Goal: Task Accomplishment & Management: Use online tool/utility

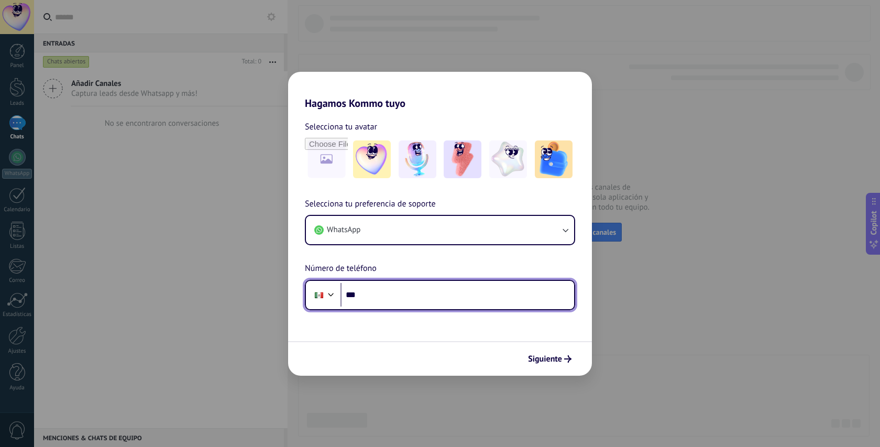
click at [401, 302] on input "***" at bounding box center [457, 295] width 234 height 24
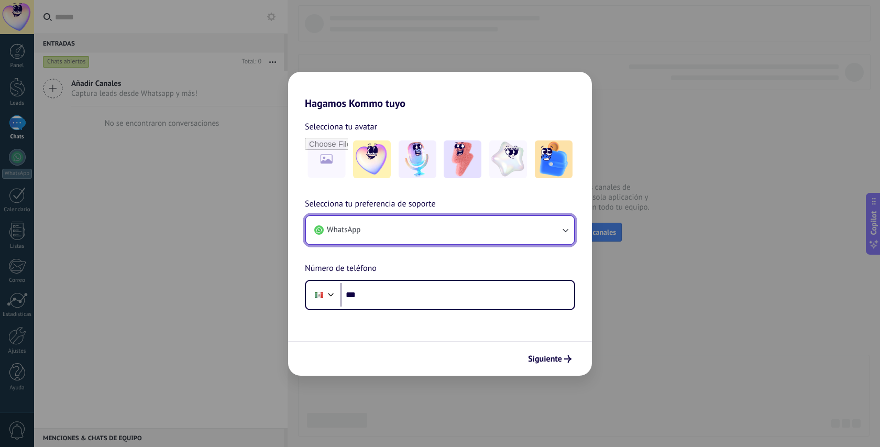
click at [377, 227] on button "WhatsApp" at bounding box center [440, 230] width 268 height 28
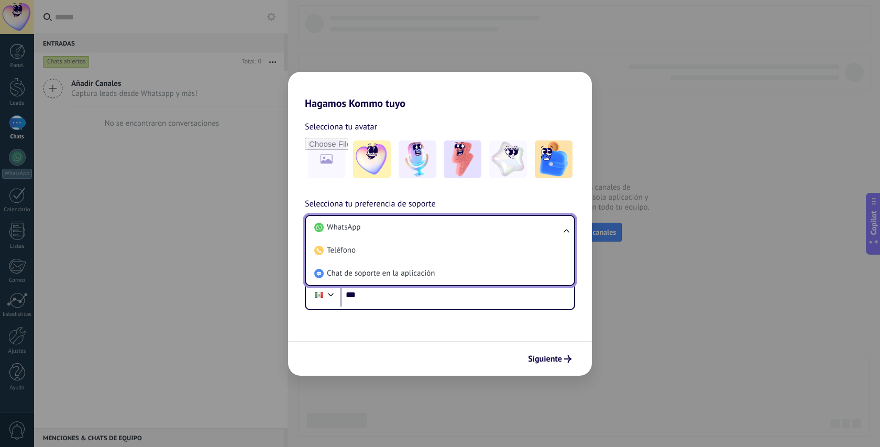
click at [377, 227] on li "WhatsApp" at bounding box center [438, 227] width 256 height 23
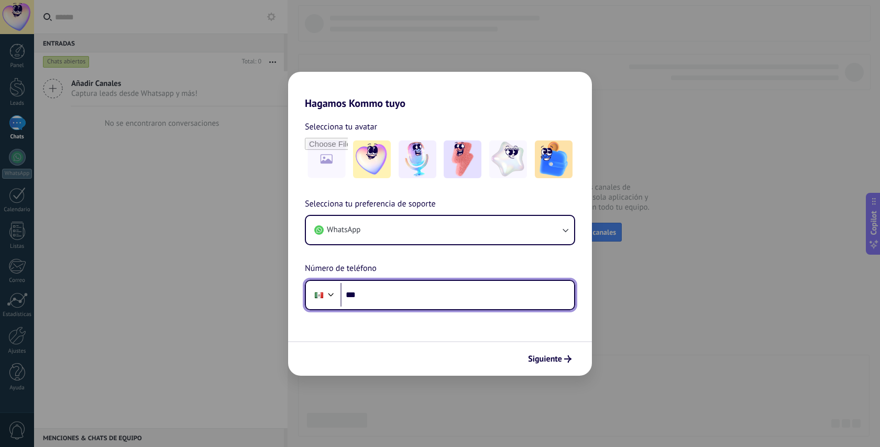
click at [383, 291] on input "***" at bounding box center [457, 295] width 234 height 24
click at [381, 295] on input "***" at bounding box center [457, 295] width 234 height 24
paste input "**********"
click at [360, 293] on input "**********" at bounding box center [457, 295] width 234 height 24
type input "**********"
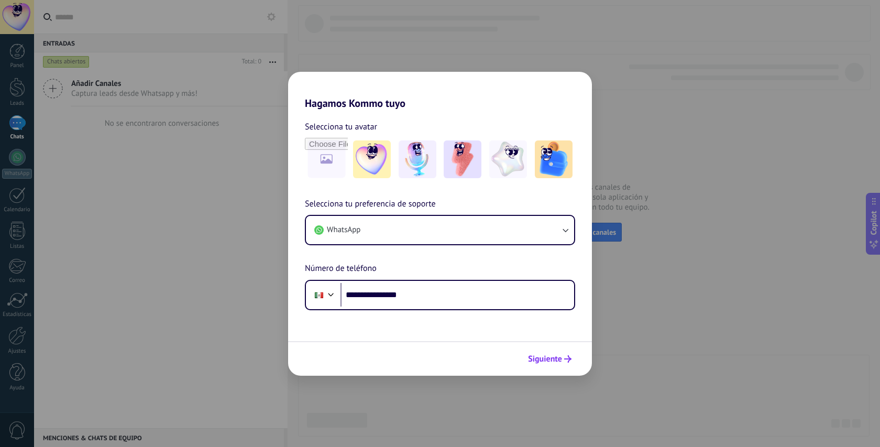
click at [546, 356] on span "Siguiente" at bounding box center [545, 358] width 34 height 7
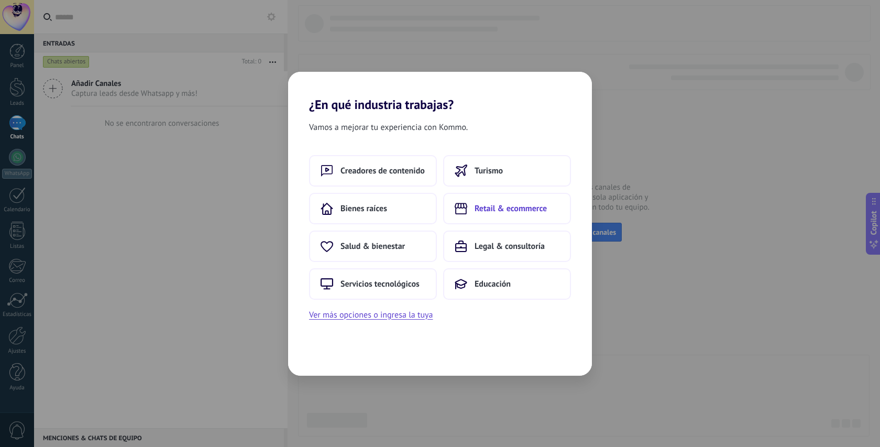
click at [477, 209] on span "Retail & ecommerce" at bounding box center [510, 208] width 72 height 10
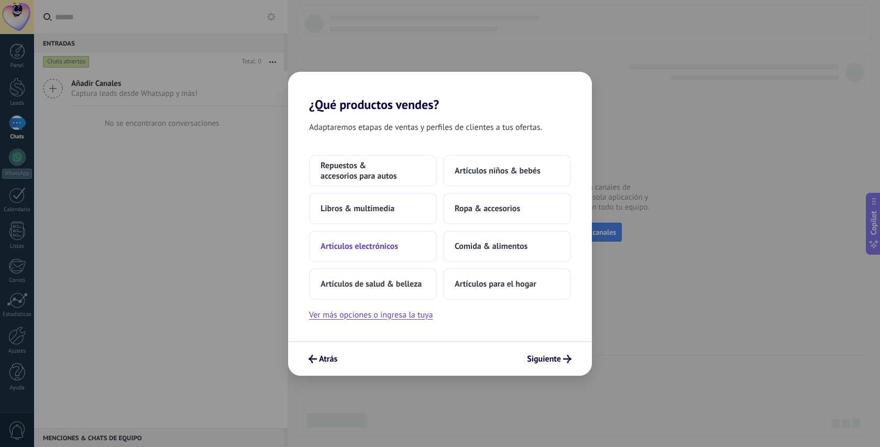
click at [380, 245] on span "Artículos electrónicos" at bounding box center [359, 246] width 78 height 10
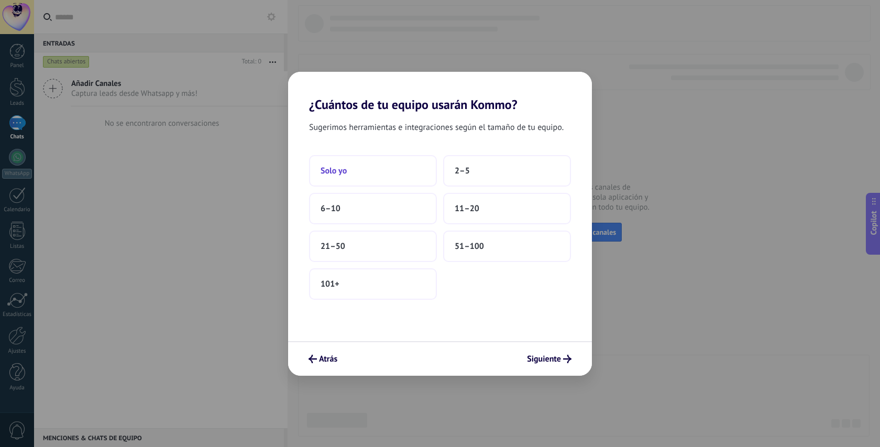
click at [336, 168] on span "Solo yo" at bounding box center [333, 170] width 26 height 10
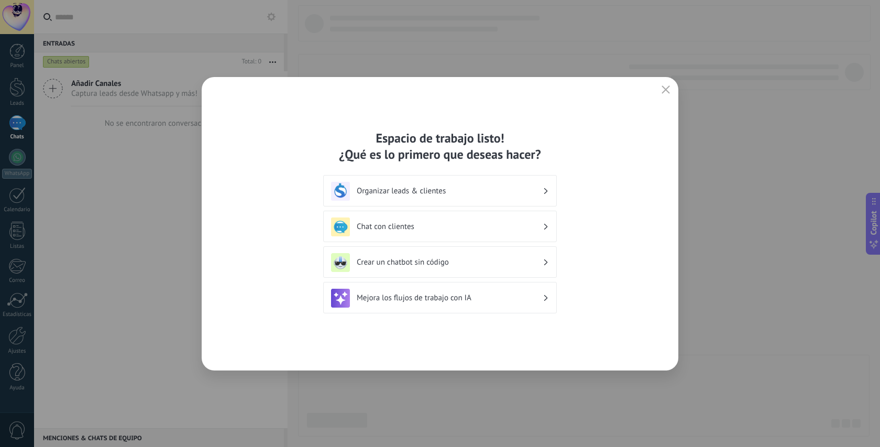
click at [426, 190] on h3 "Organizar leads & clientes" at bounding box center [450, 191] width 186 height 10
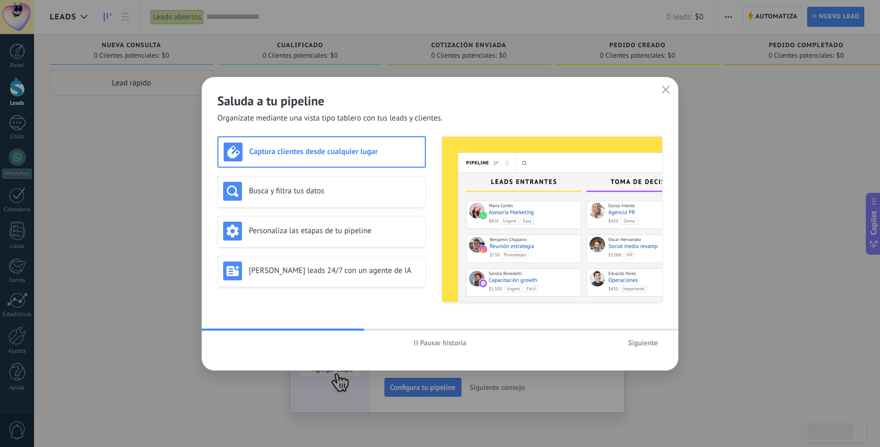
click at [637, 344] on span "Siguiente" at bounding box center [643, 342] width 30 height 7
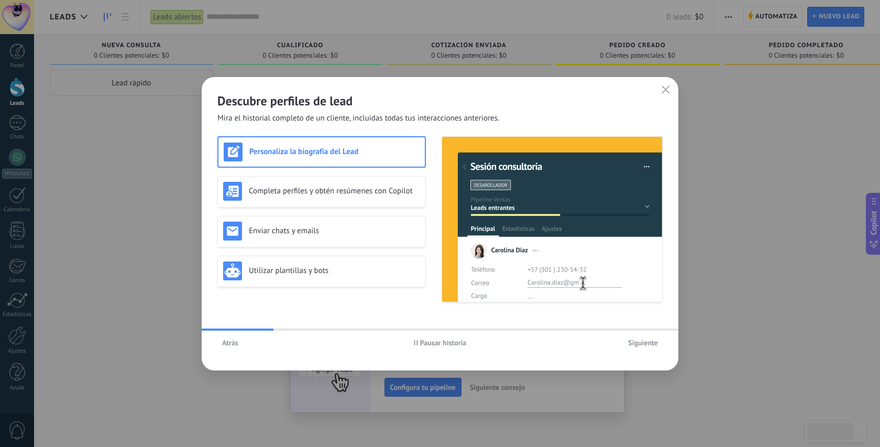
click at [637, 344] on span "Siguiente" at bounding box center [643, 342] width 30 height 7
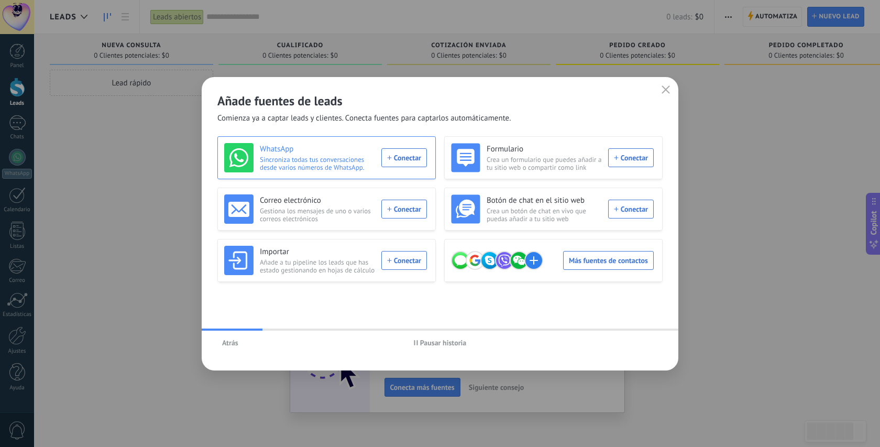
click at [412, 159] on div "WhatsApp Sincroniza todas tus conversaciones desde varios números de WhatsApp. …" at bounding box center [325, 157] width 203 height 29
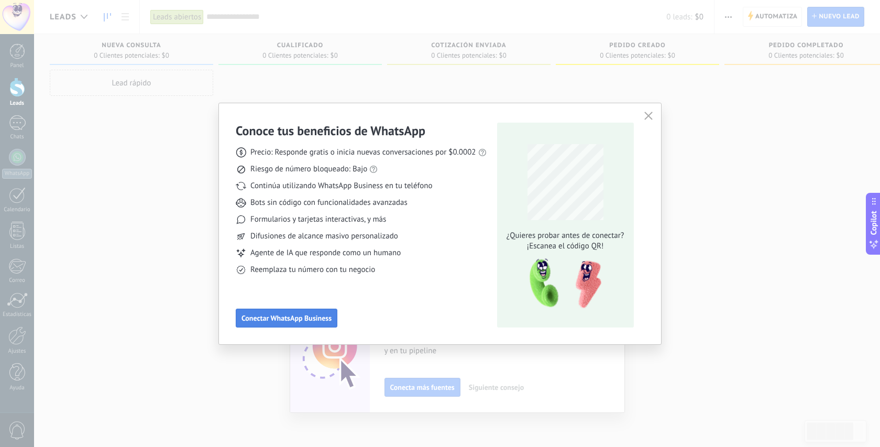
click at [323, 318] on span "Conectar WhatsApp Business" at bounding box center [286, 317] width 90 height 7
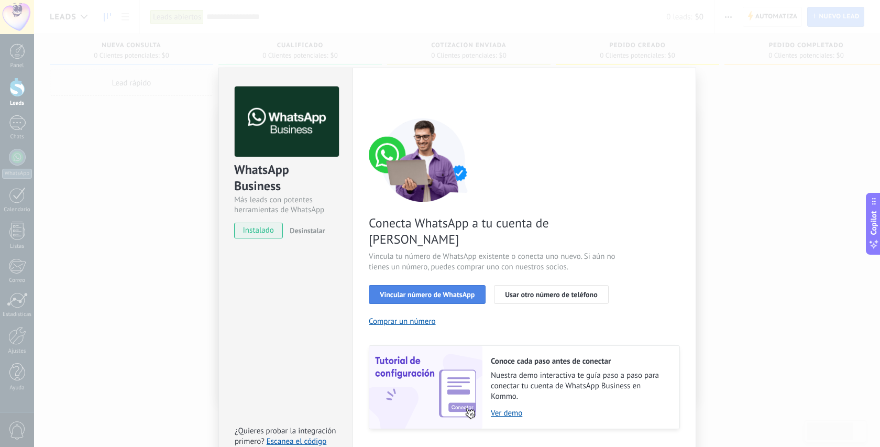
click at [450, 291] on span "Vincular número de WhatsApp" at bounding box center [427, 294] width 95 height 7
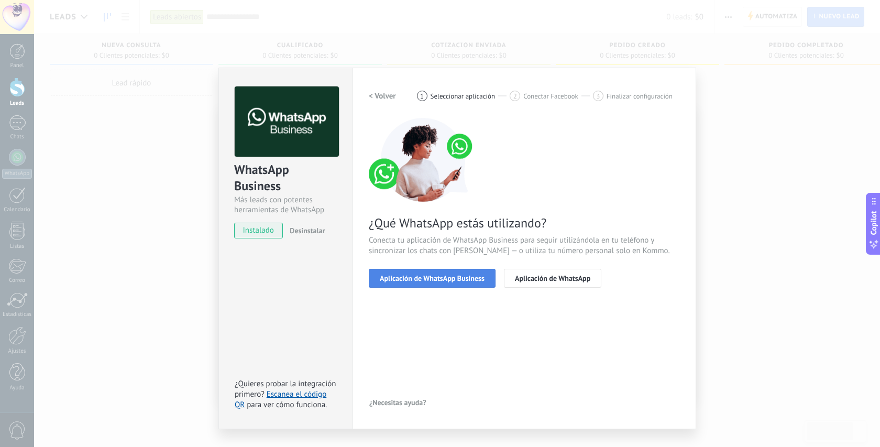
click at [458, 274] on span "Aplicación de WhatsApp Business" at bounding box center [432, 277] width 105 height 7
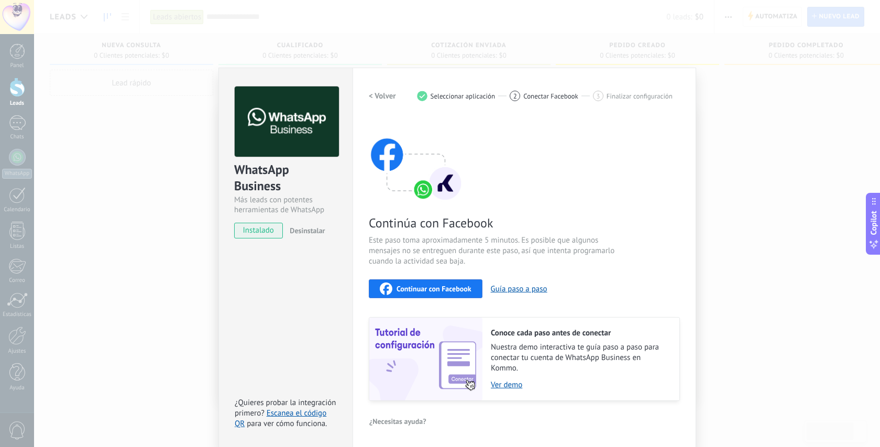
click at [444, 289] on span "Continuar con Facebook" at bounding box center [433, 288] width 75 height 7
click at [257, 236] on span "instalado" at bounding box center [259, 230] width 48 height 16
click at [281, 224] on div "instalado Desinstalar" at bounding box center [285, 230] width 103 height 16
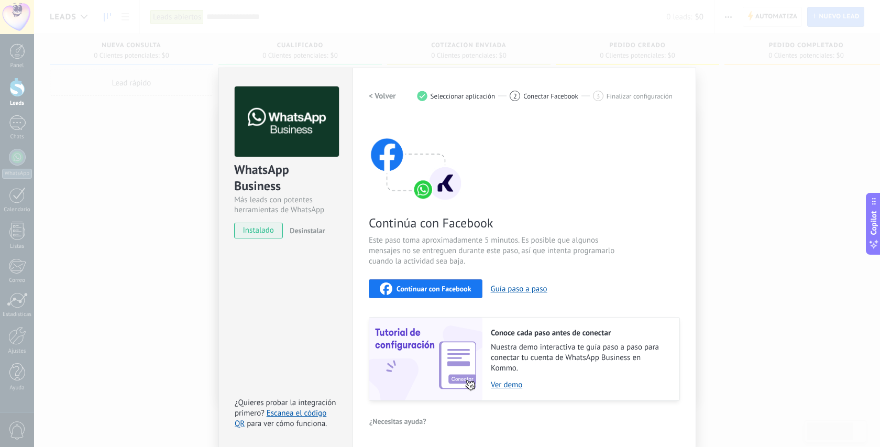
click at [739, 197] on div "WhatsApp Business Más leads con potentes herramientas de WhatsApp instalado Des…" at bounding box center [457, 223] width 846 height 447
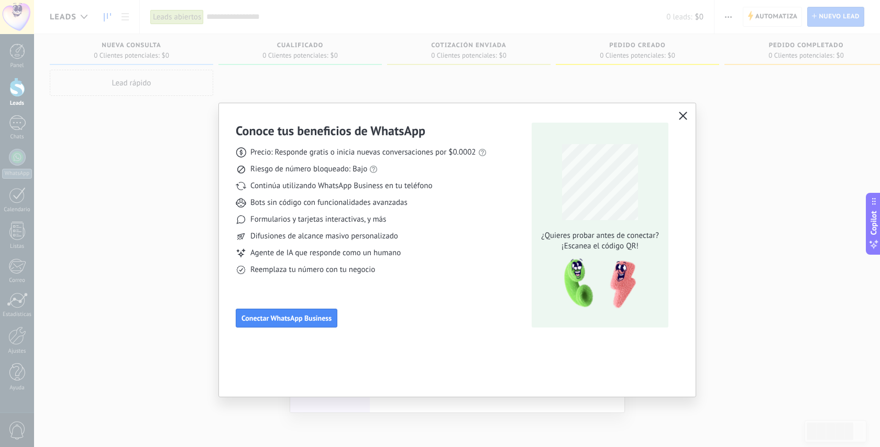
click at [683, 114] on icon "button" at bounding box center [683, 116] width 8 height 8
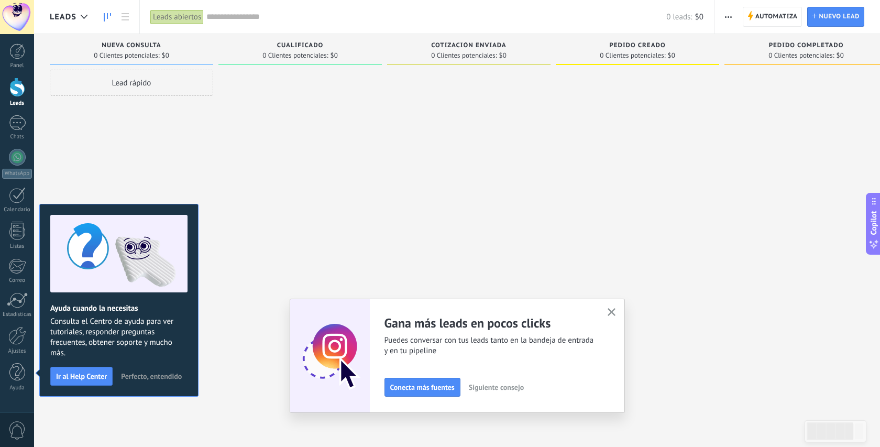
click at [18, 87] on div at bounding box center [17, 87] width 16 height 19
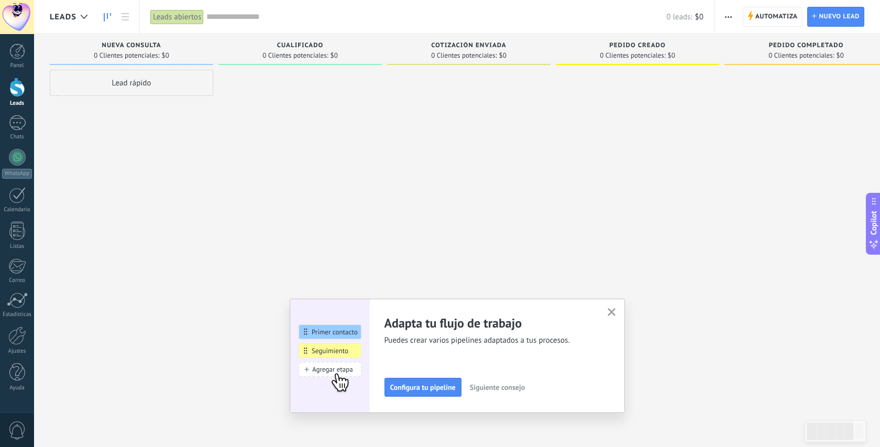
click at [609, 308] on button "button" at bounding box center [611, 312] width 13 height 14
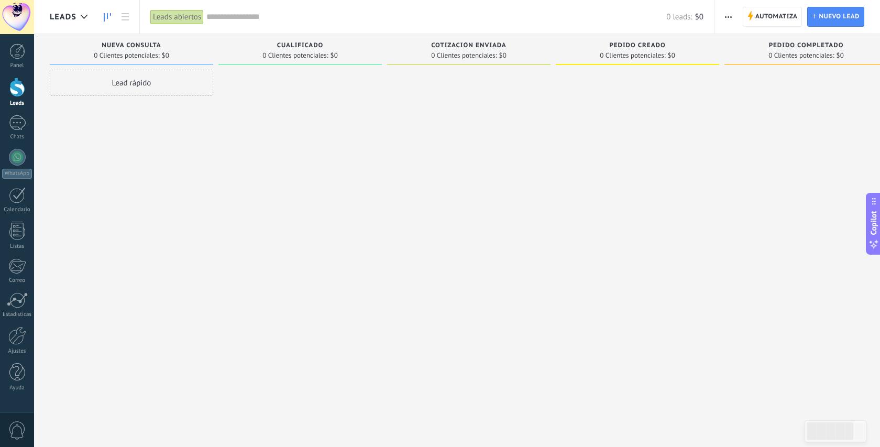
click at [301, 45] on span "Cualificado" at bounding box center [300, 45] width 47 height 7
click at [167, 52] on span "$0" at bounding box center [165, 55] width 7 height 6
click at [18, 55] on div at bounding box center [17, 51] width 16 height 16
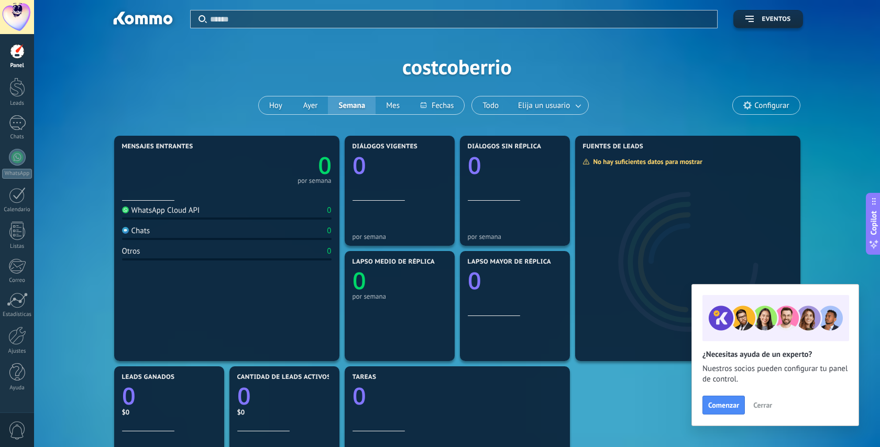
click at [761, 406] on span "Cerrar" at bounding box center [762, 404] width 19 height 7
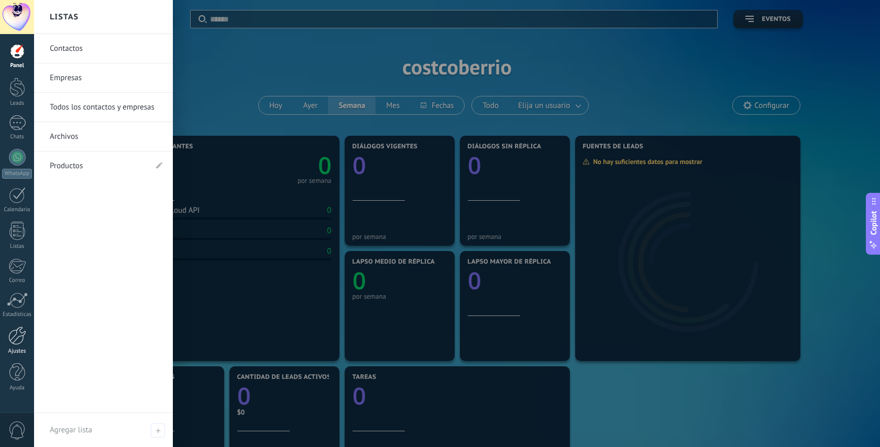
click at [16, 340] on div at bounding box center [17, 335] width 18 height 18
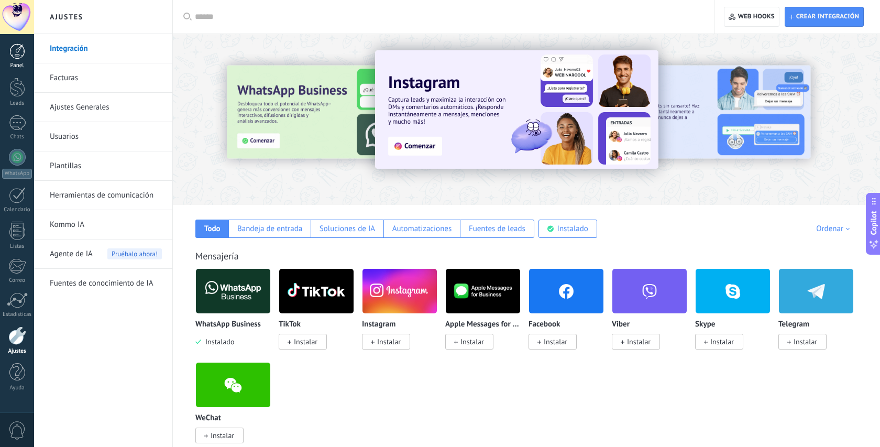
click at [17, 53] on div at bounding box center [17, 51] width 16 height 16
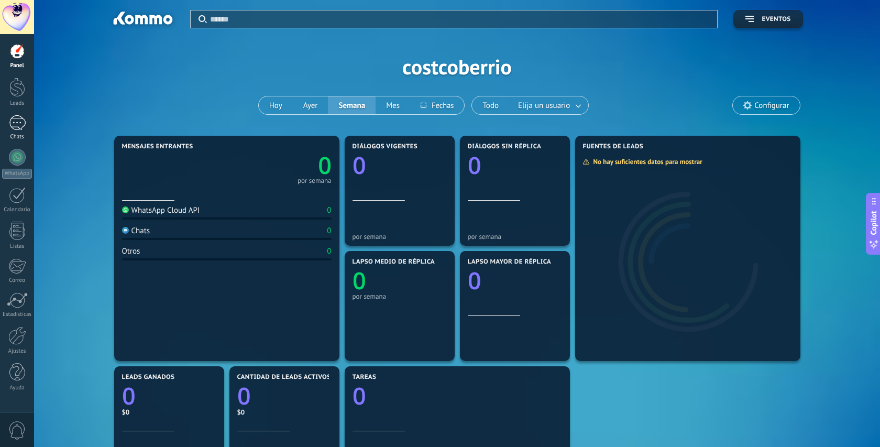
click at [19, 125] on div at bounding box center [17, 122] width 17 height 15
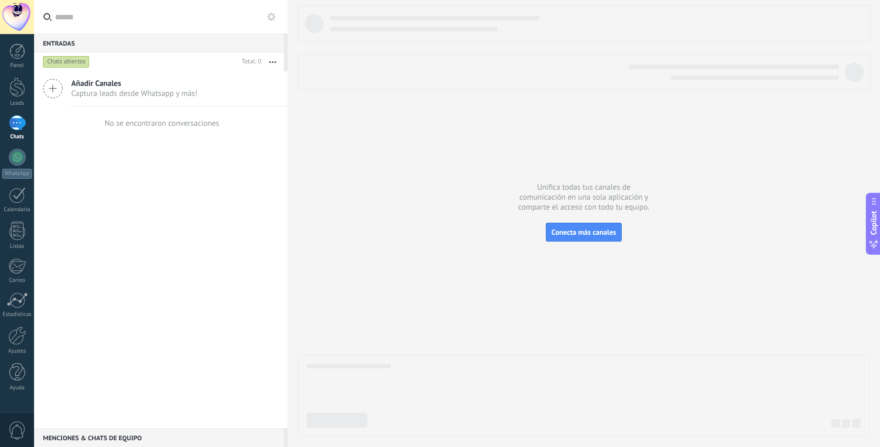
click at [49, 85] on icon at bounding box center [53, 89] width 20 height 20
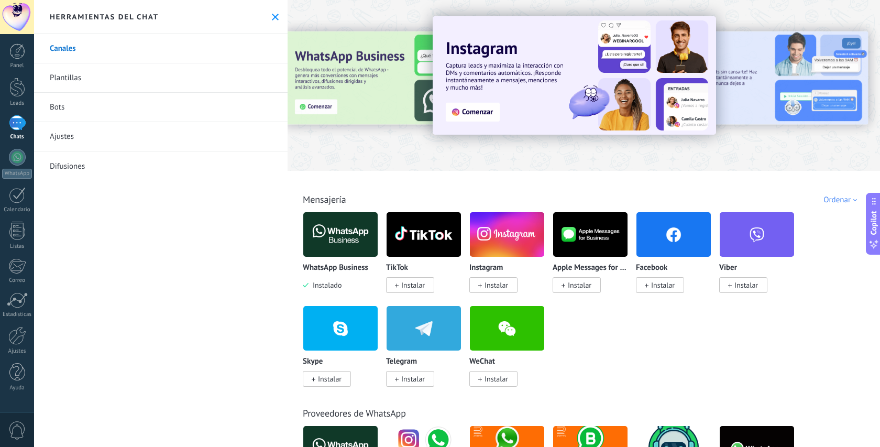
click at [334, 248] on img at bounding box center [340, 234] width 74 height 51
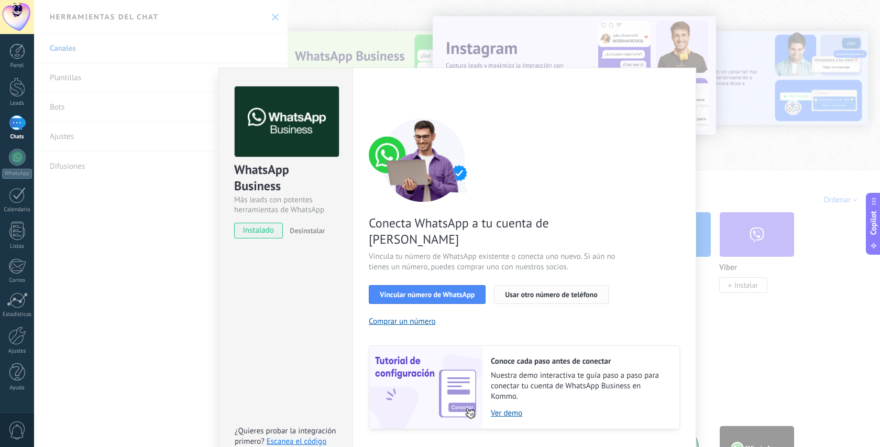
scroll to position [13, 0]
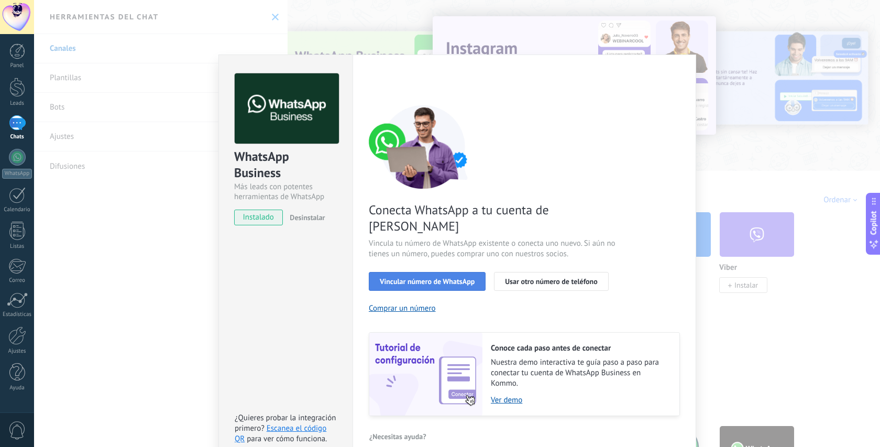
click at [452, 278] on span "Vincular número de WhatsApp" at bounding box center [427, 281] width 95 height 7
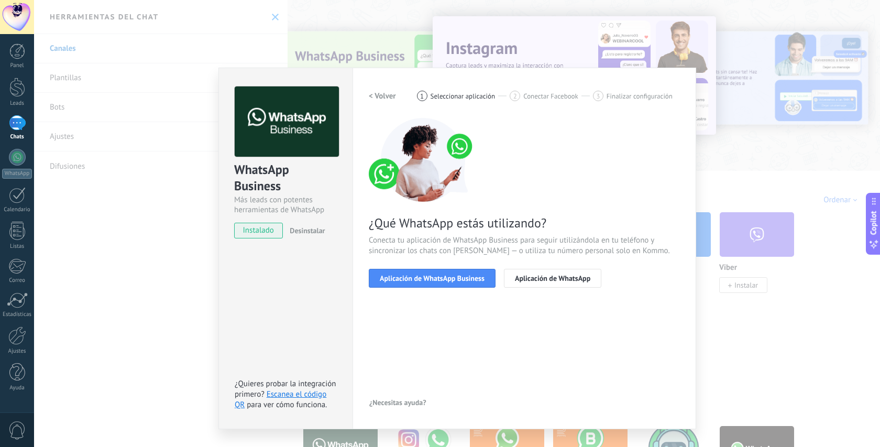
scroll to position [0, 0]
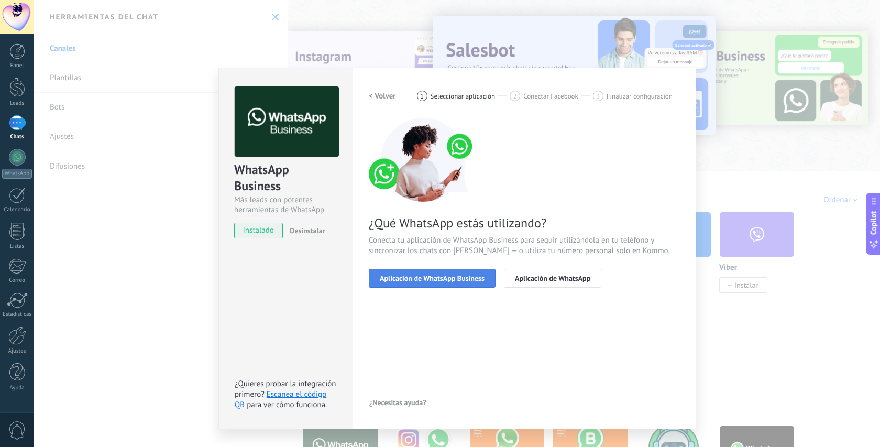
click at [432, 281] on span "Aplicación de WhatsApp Business" at bounding box center [432, 277] width 105 height 7
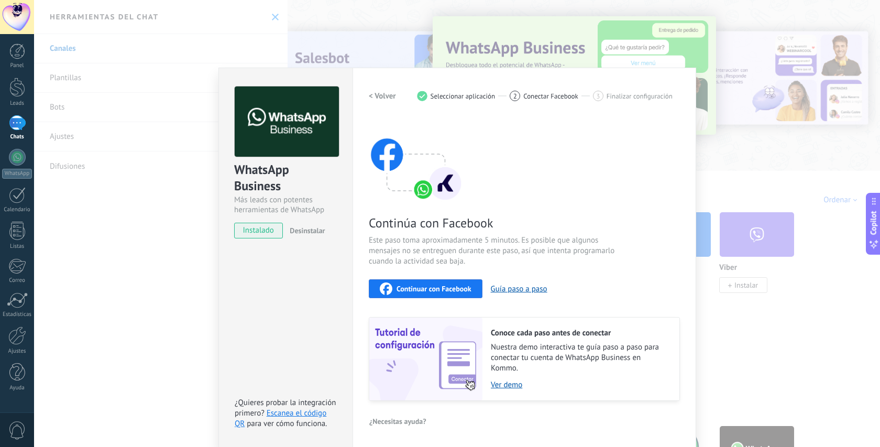
click at [447, 288] on span "Continuar con Facebook" at bounding box center [433, 288] width 75 height 7
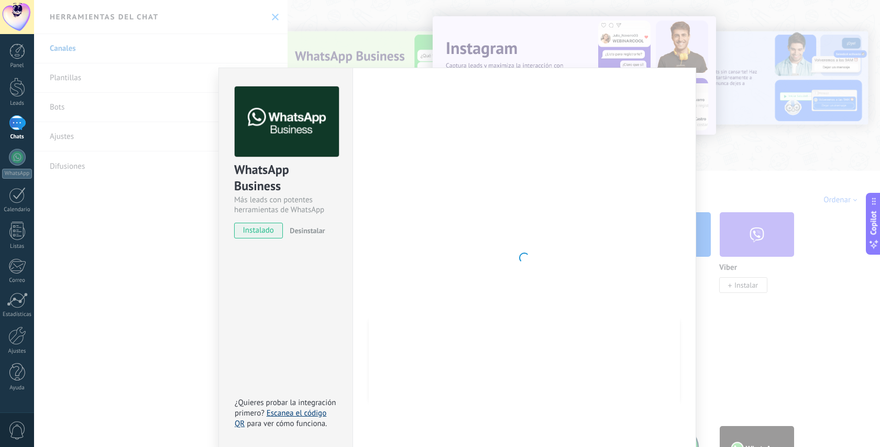
click at [289, 415] on link "Escanea el código QR" at bounding box center [281, 418] width 92 height 20
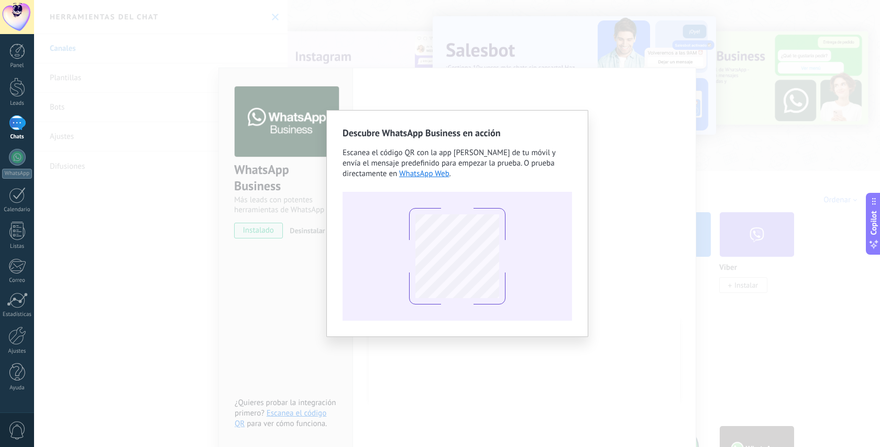
click at [602, 301] on div "Descubre WhatsApp Business en acción Escanea el código QR con la app [PERSON_NA…" at bounding box center [457, 223] width 846 height 447
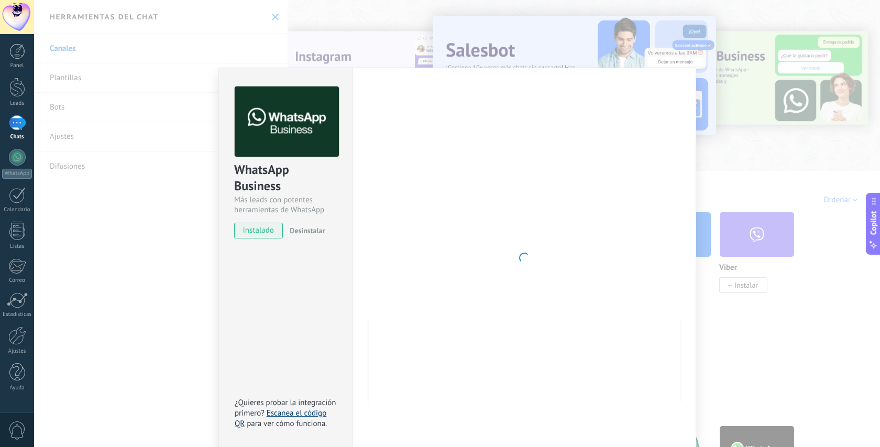
click at [285, 415] on link "Escanea el código QR" at bounding box center [281, 418] width 92 height 20
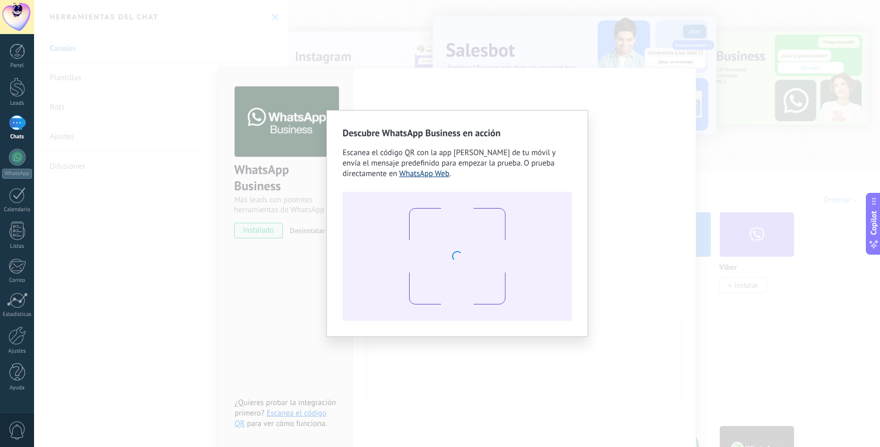
click at [428, 176] on link "WhatsApp Web" at bounding box center [424, 174] width 50 height 10
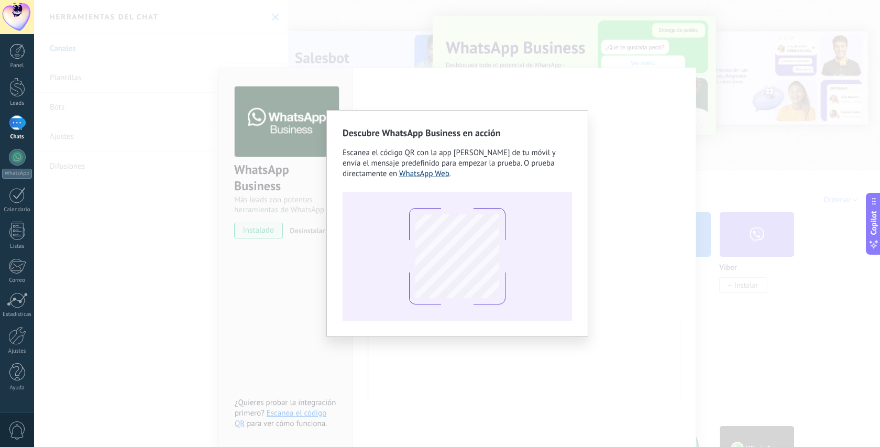
click at [427, 176] on link "WhatsApp Web" at bounding box center [424, 174] width 50 height 10
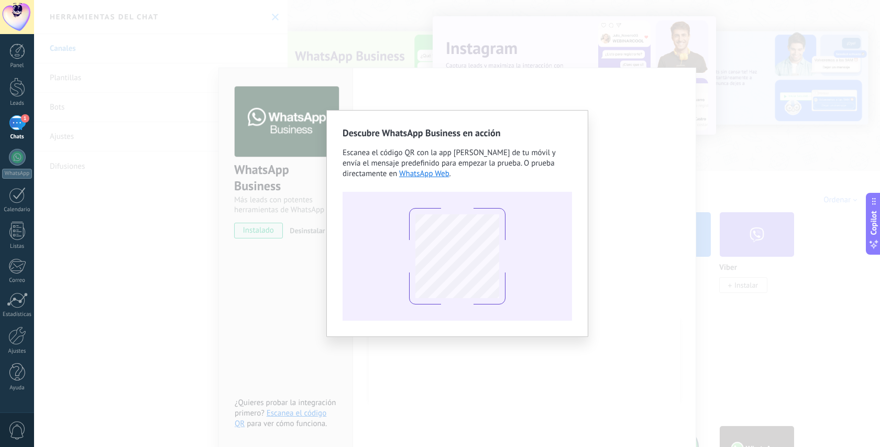
click at [479, 98] on div "Descubre WhatsApp Business en acción Escanea el código QR con la app [PERSON_NA…" at bounding box center [457, 223] width 846 height 447
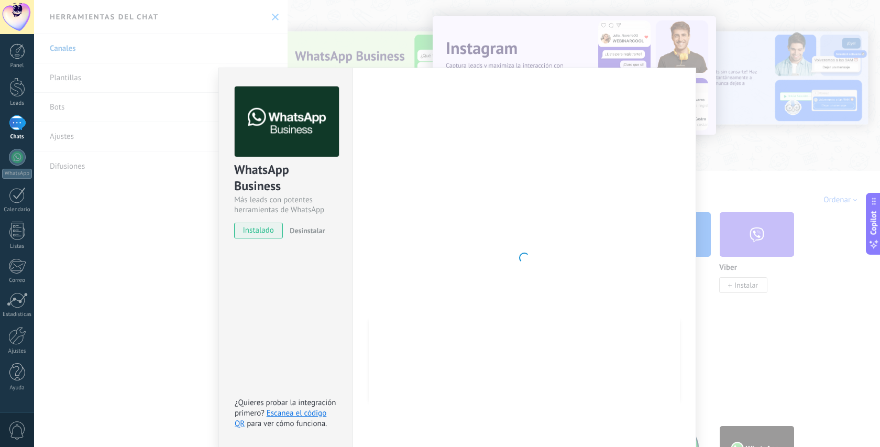
click at [116, 169] on div "WhatsApp Business Más leads con potentes herramientas de WhatsApp instalado Des…" at bounding box center [457, 223] width 846 height 447
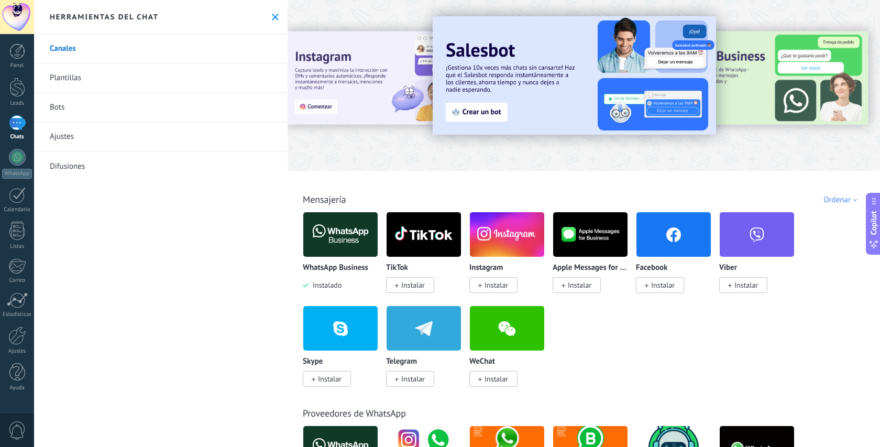
click at [13, 125] on div "1" at bounding box center [17, 122] width 17 height 15
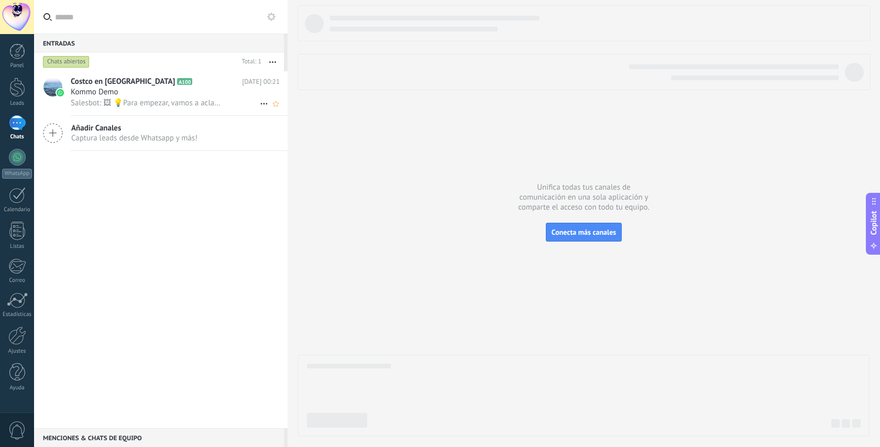
click at [151, 91] on div "Kommo Demo" at bounding box center [175, 92] width 209 height 10
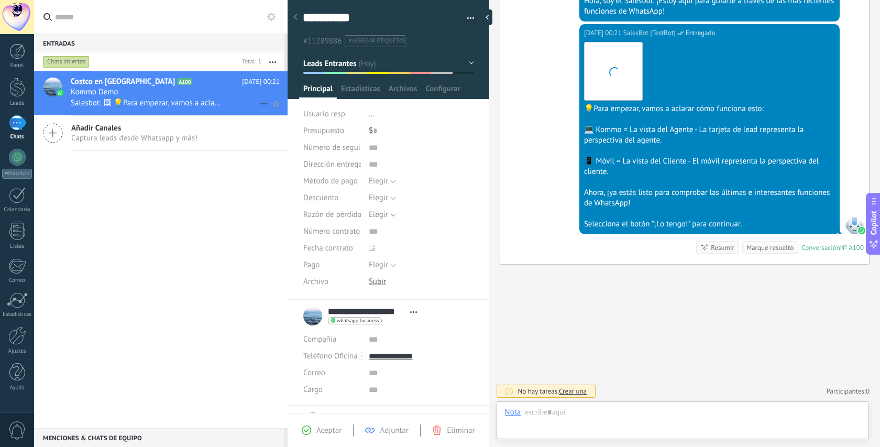
scroll to position [16, 0]
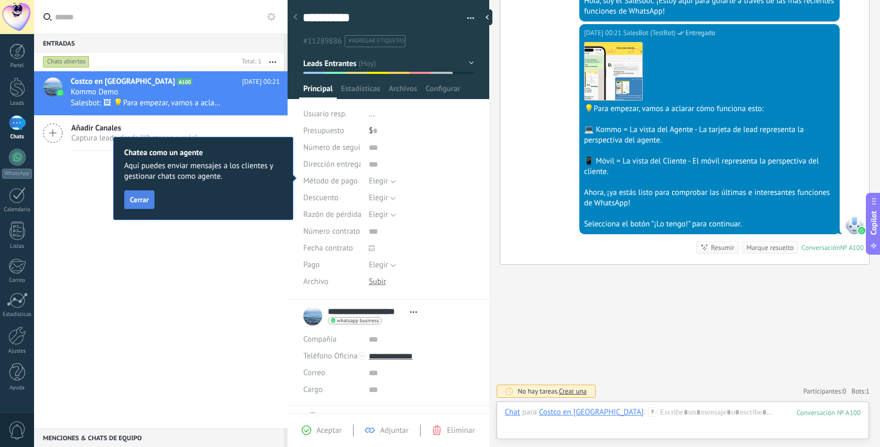
click at [140, 198] on span "Cerrar" at bounding box center [139, 199] width 19 height 7
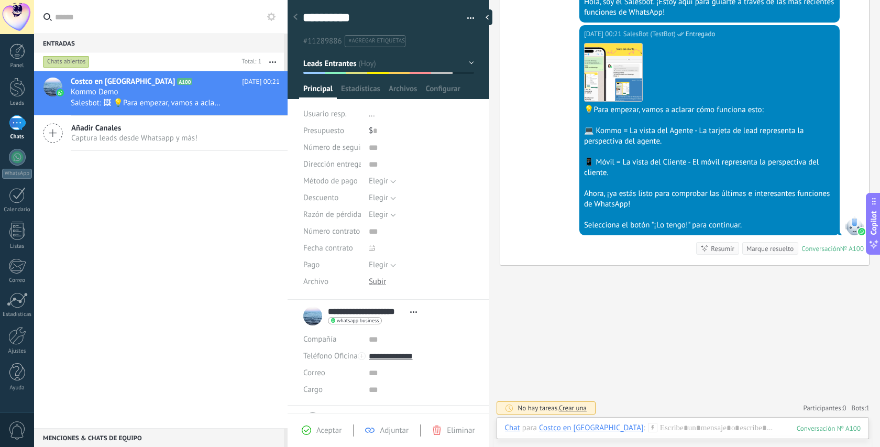
scroll to position [299, 0]
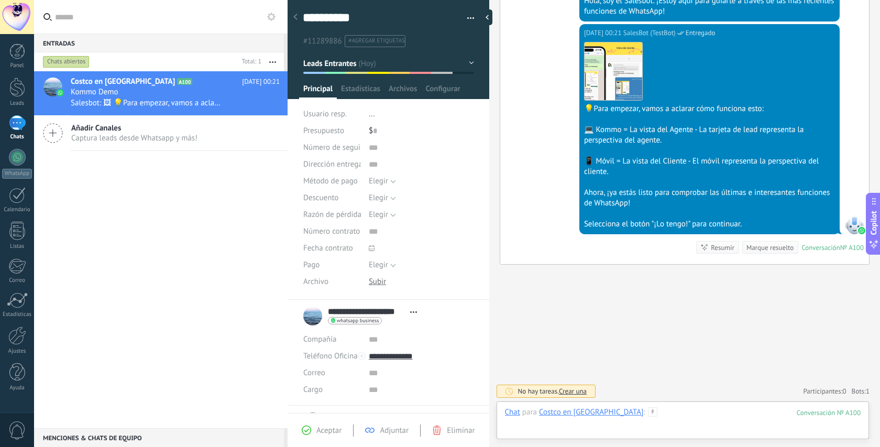
click at [678, 413] on div at bounding box center [683, 422] width 356 height 31
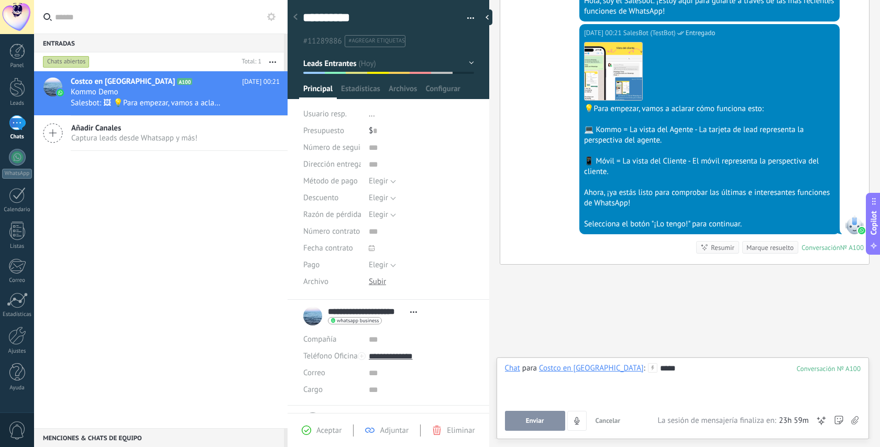
click at [531, 418] on span "Enviar" at bounding box center [535, 420] width 18 height 7
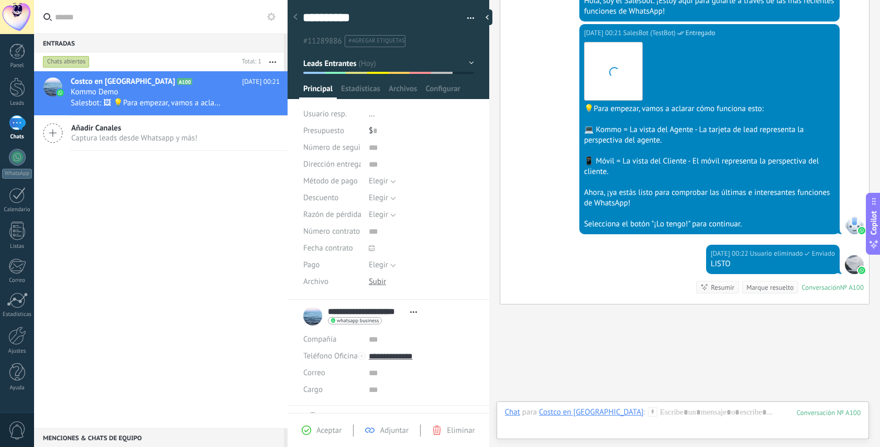
scroll to position [339, 0]
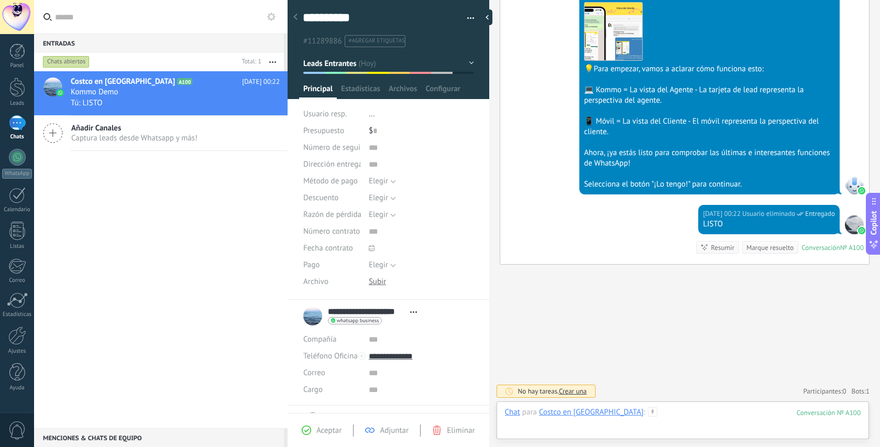
click at [662, 409] on div at bounding box center [683, 422] width 356 height 31
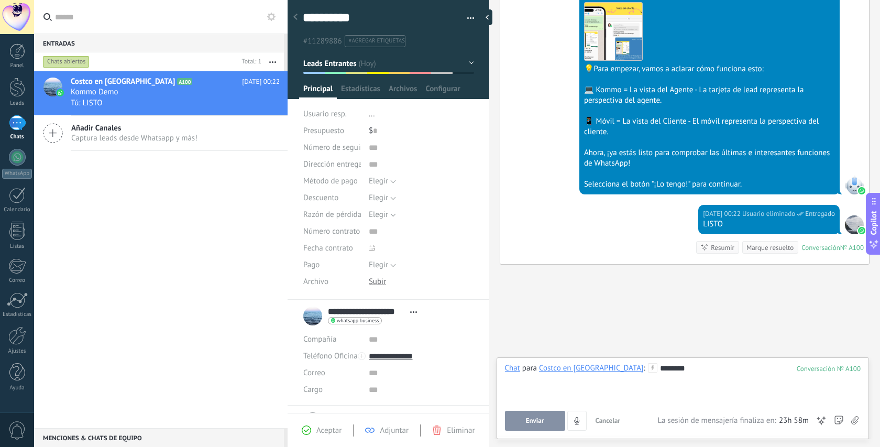
click at [536, 413] on button "Enviar" at bounding box center [535, 421] width 60 height 20
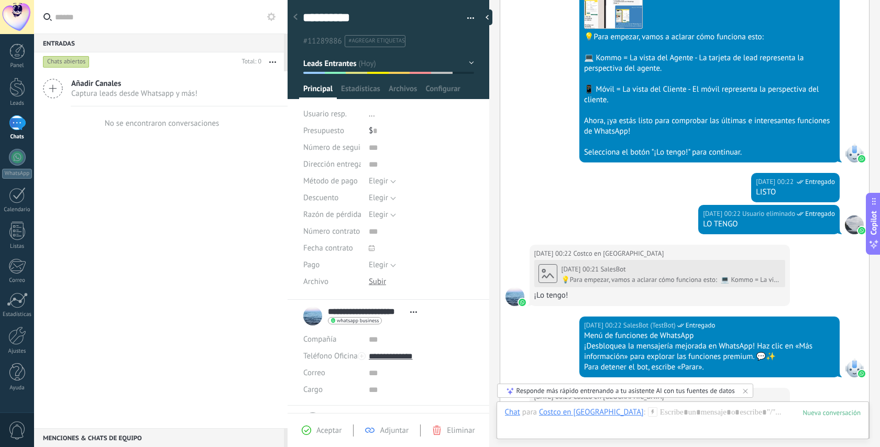
scroll to position [899, 0]
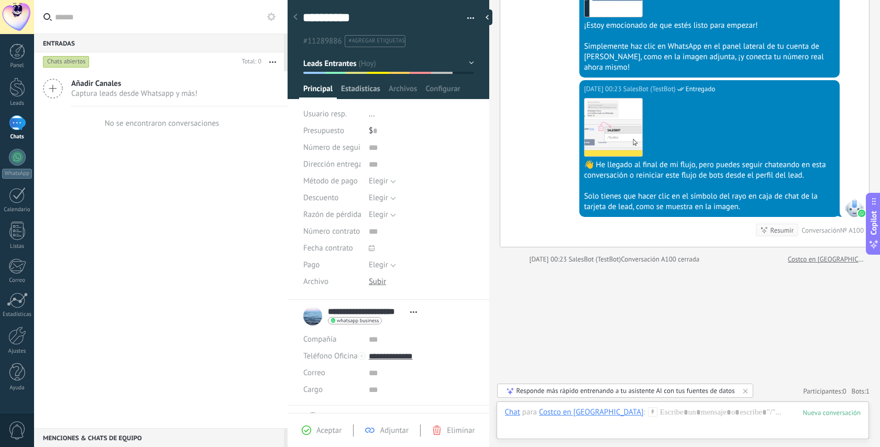
click at [358, 92] on span "Estadísticas" at bounding box center [360, 91] width 39 height 15
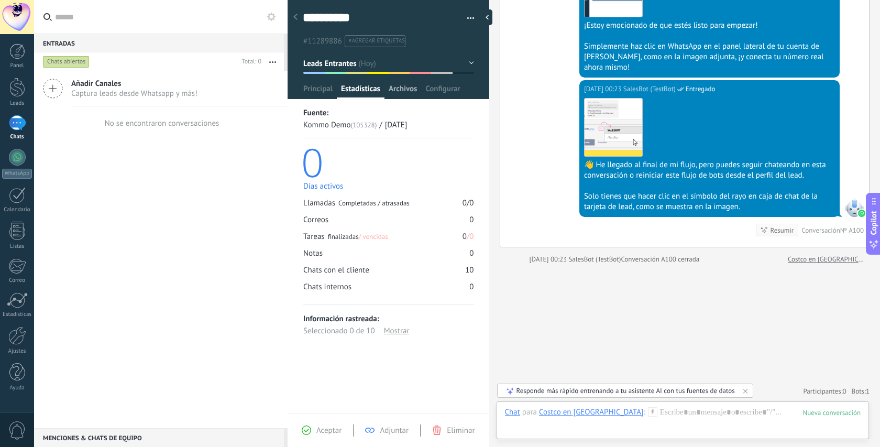
click at [411, 87] on span "Archivos" at bounding box center [403, 91] width 28 height 15
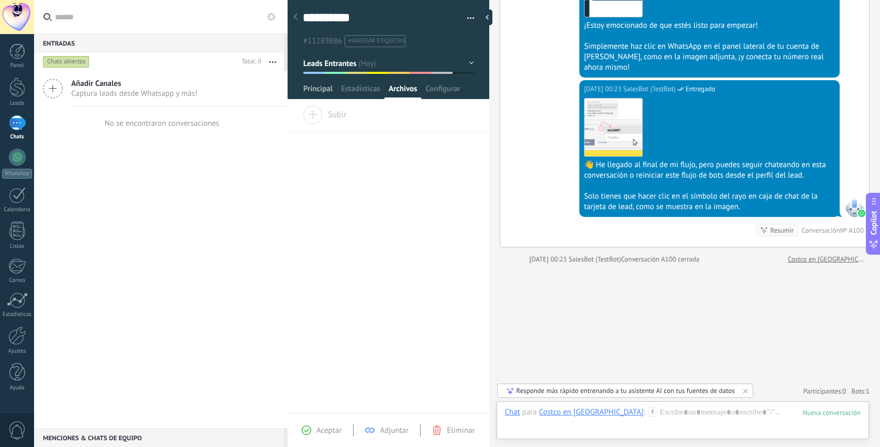
click at [314, 88] on span "Principal" at bounding box center [317, 91] width 29 height 15
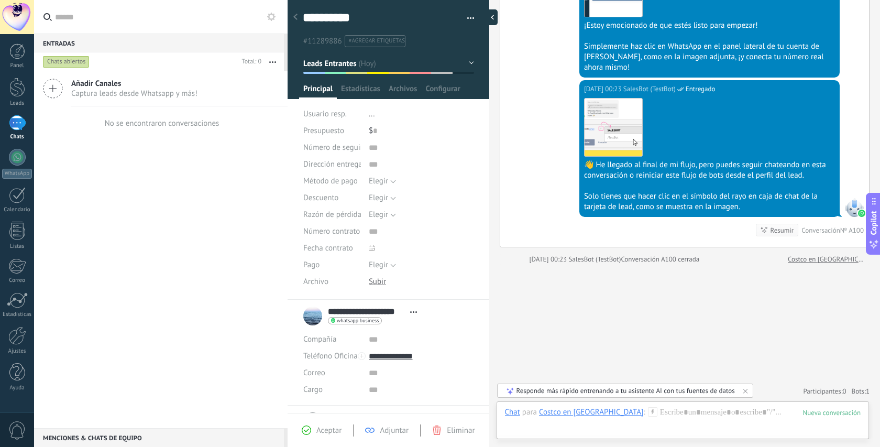
click at [490, 15] on div at bounding box center [490, 17] width 16 height 16
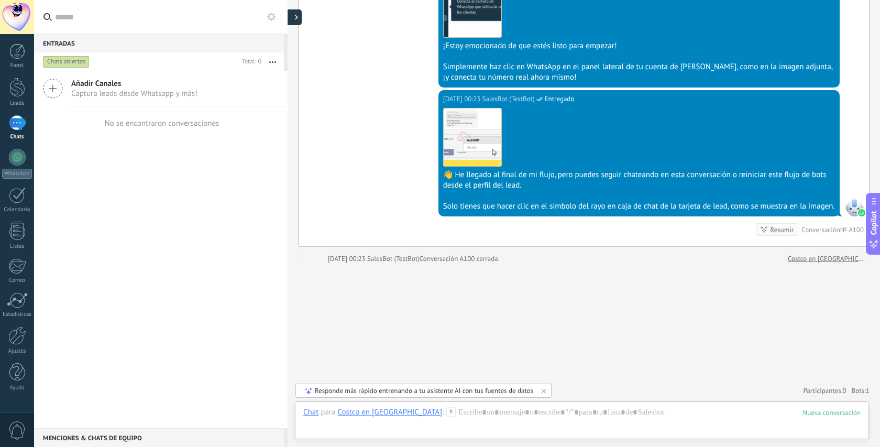
type textarea "**********"
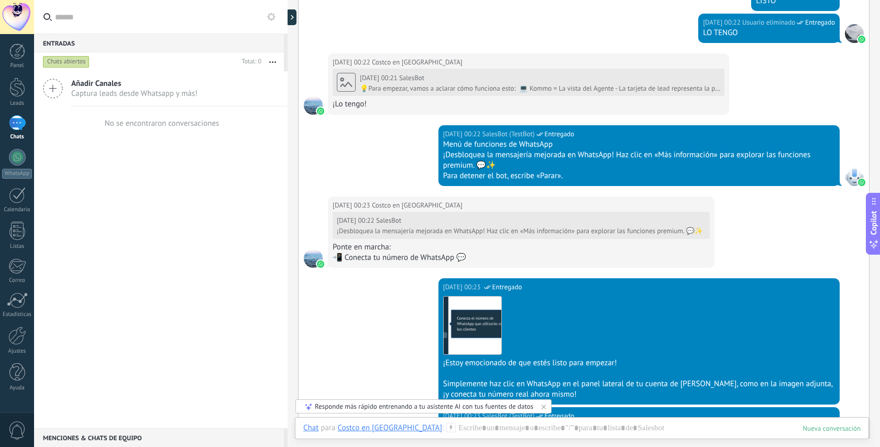
scroll to position [504, 0]
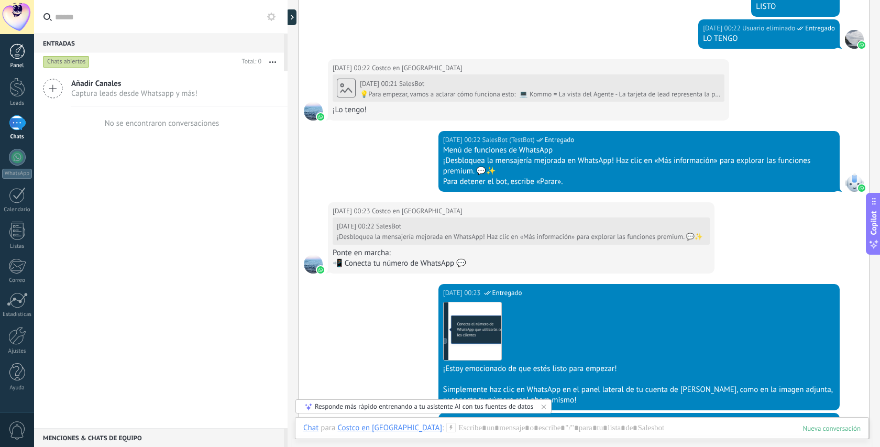
click at [19, 60] on link "Panel" at bounding box center [17, 56] width 34 height 26
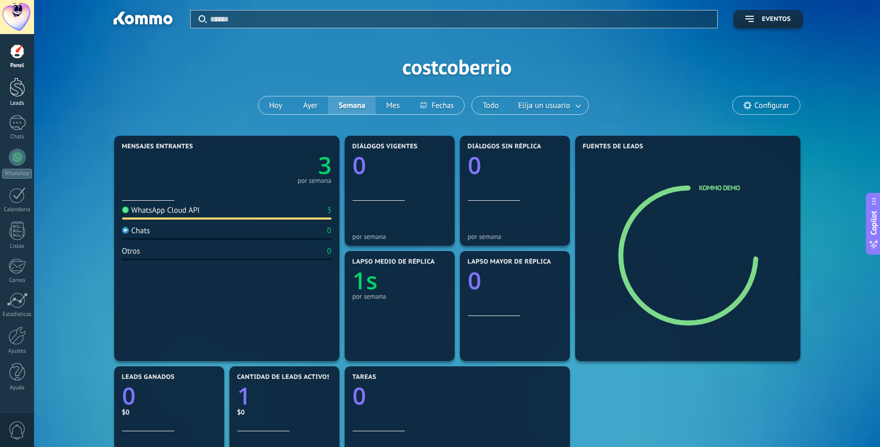
click at [21, 93] on div at bounding box center [17, 87] width 16 height 19
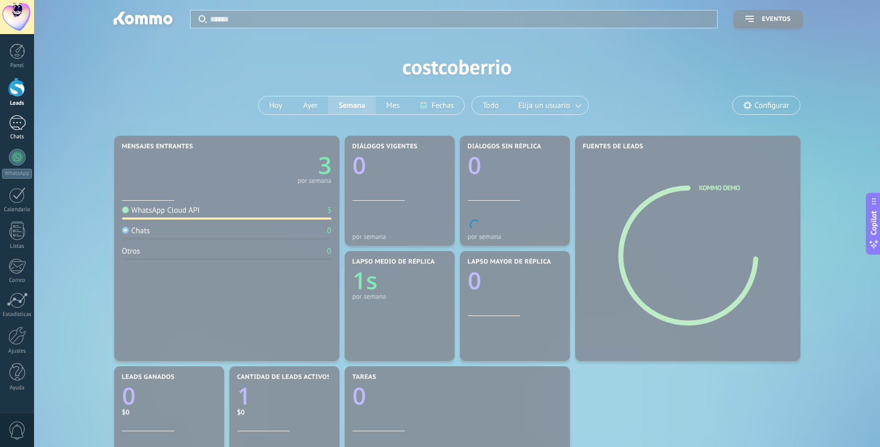
click at [21, 126] on div "1" at bounding box center [17, 122] width 17 height 15
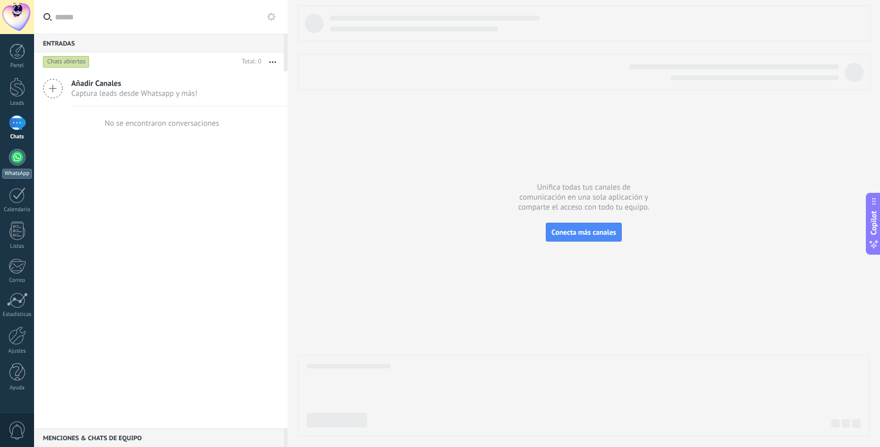
click at [20, 161] on div at bounding box center [17, 157] width 17 height 17
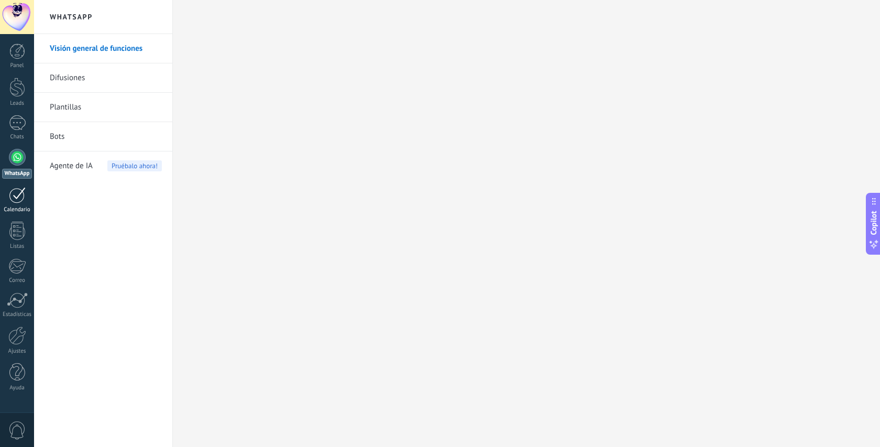
click at [16, 198] on div at bounding box center [17, 195] width 17 height 16
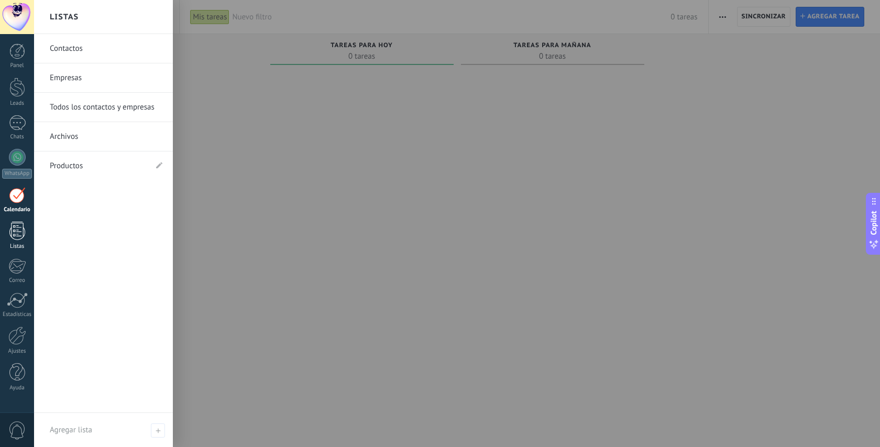
click at [17, 236] on div at bounding box center [17, 231] width 16 height 18
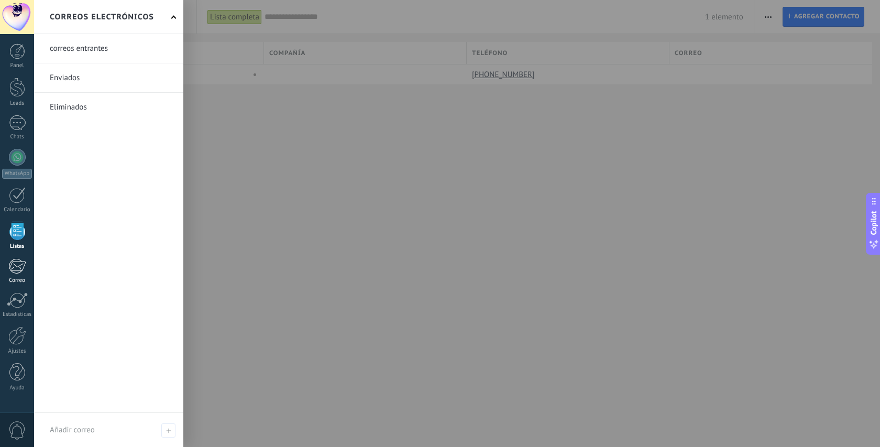
click at [17, 272] on div at bounding box center [16, 266] width 17 height 16
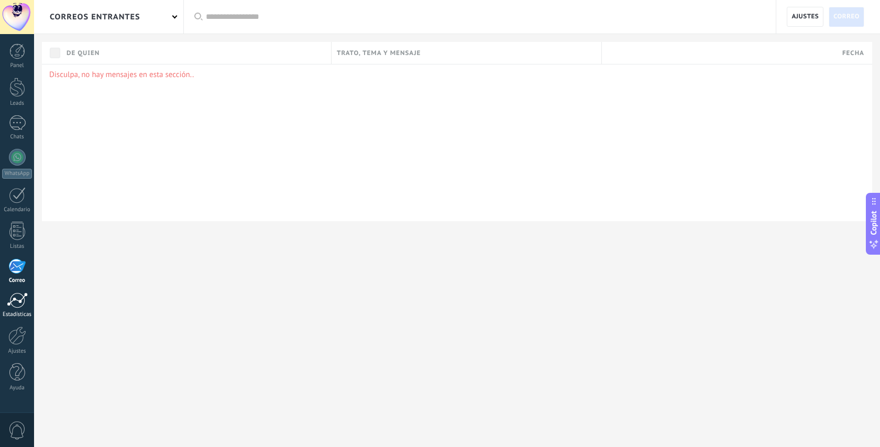
click at [16, 297] on div at bounding box center [17, 300] width 21 height 16
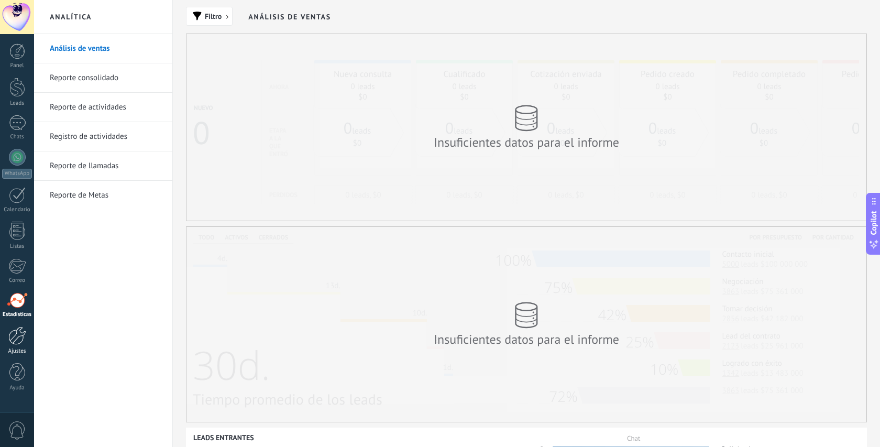
click at [20, 341] on div at bounding box center [17, 335] width 18 height 18
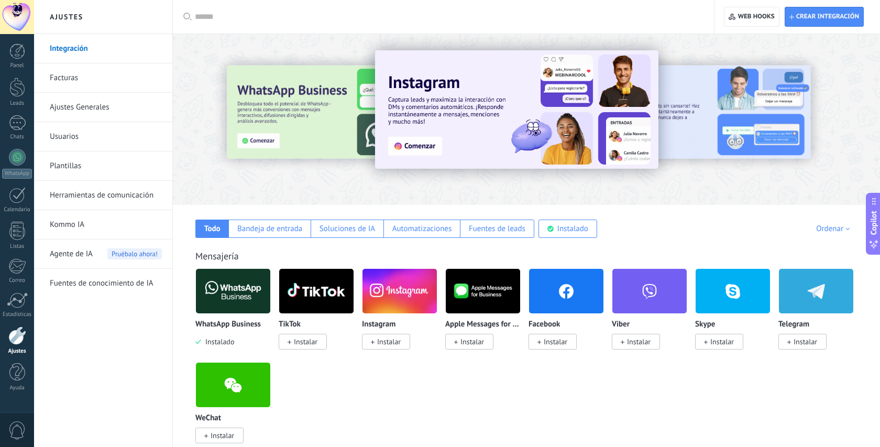
click at [62, 75] on link "Facturas" at bounding box center [106, 77] width 112 height 29
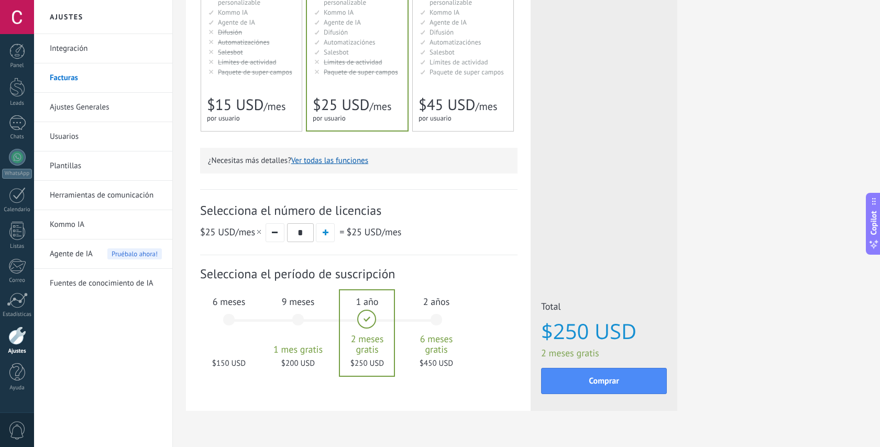
scroll to position [225, 0]
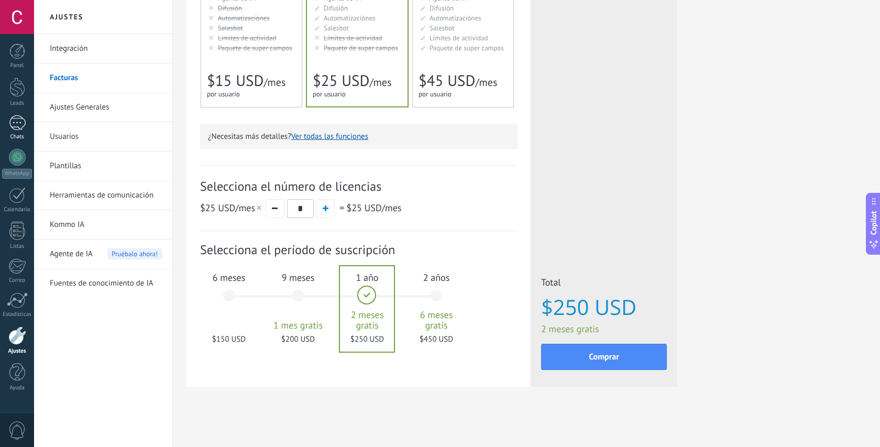
click at [19, 119] on div at bounding box center [17, 122] width 17 height 15
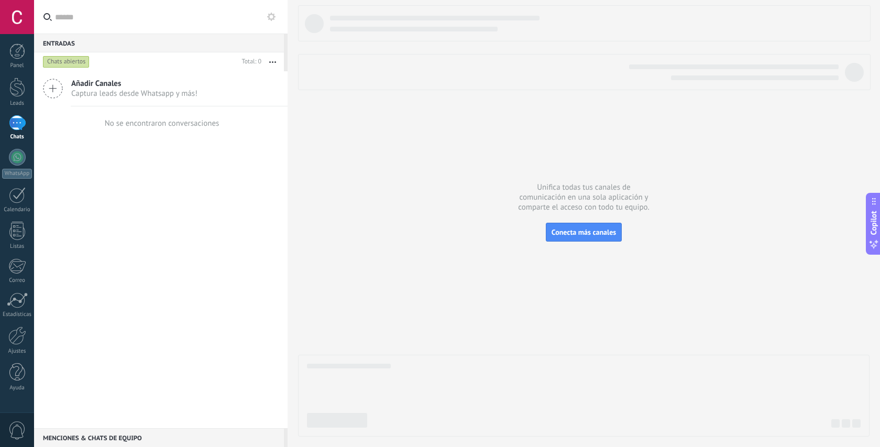
click at [106, 85] on span "Añadir Canales" at bounding box center [134, 84] width 126 height 10
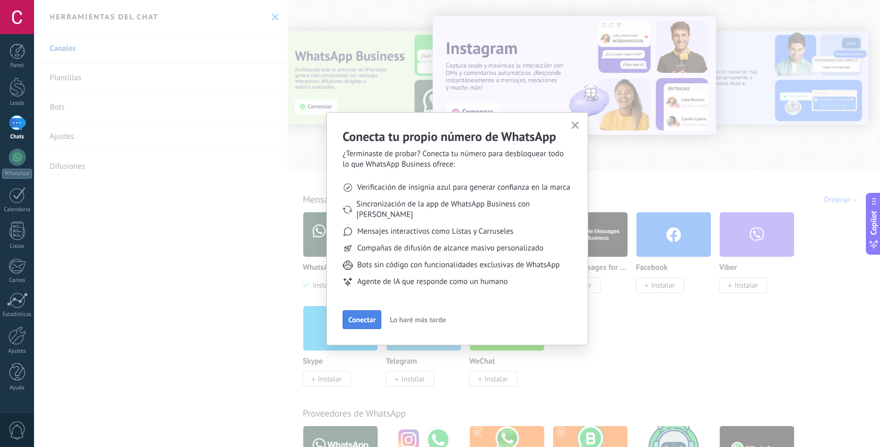
click at [363, 316] on span "Conectar" at bounding box center [361, 319] width 27 height 7
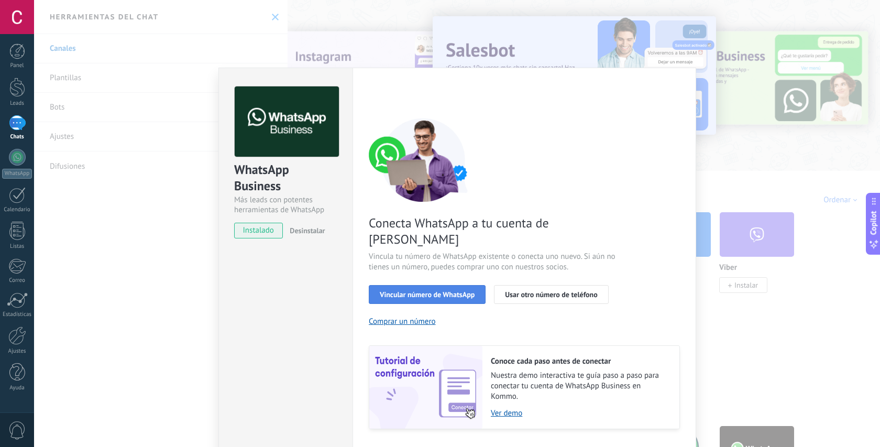
click at [458, 291] on span "Vincular número de WhatsApp" at bounding box center [427, 294] width 95 height 7
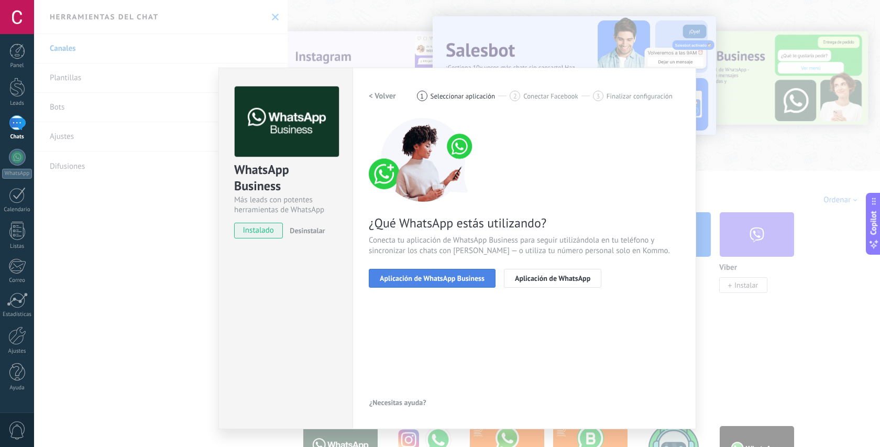
click at [432, 278] on span "Aplicación de WhatsApp Business" at bounding box center [432, 277] width 105 height 7
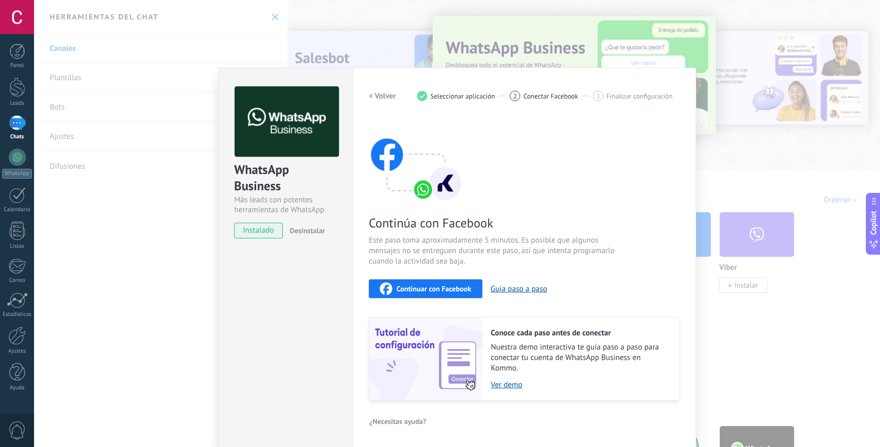
click at [452, 286] on span "Continuar con Facebook" at bounding box center [433, 288] width 75 height 7
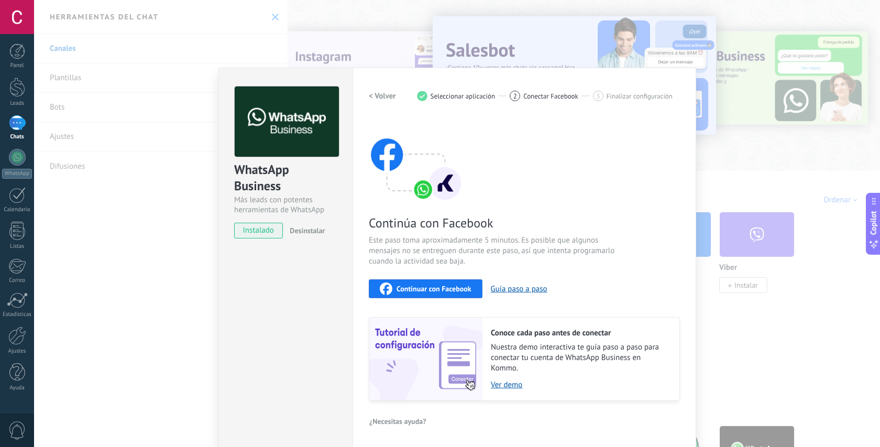
click at [140, 154] on div "WhatsApp Business Más leads con potentes herramientas de WhatsApp instalado Des…" at bounding box center [457, 223] width 846 height 447
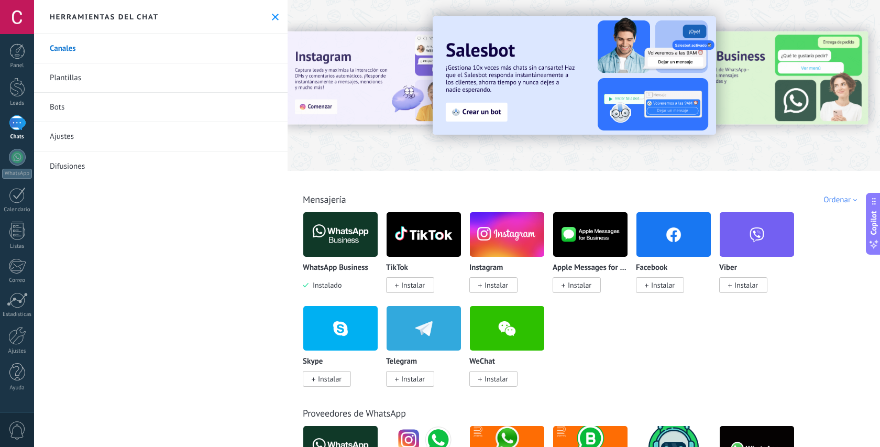
click at [23, 123] on div at bounding box center [17, 122] width 17 height 15
